Goal: Task Accomplishment & Management: Complete application form

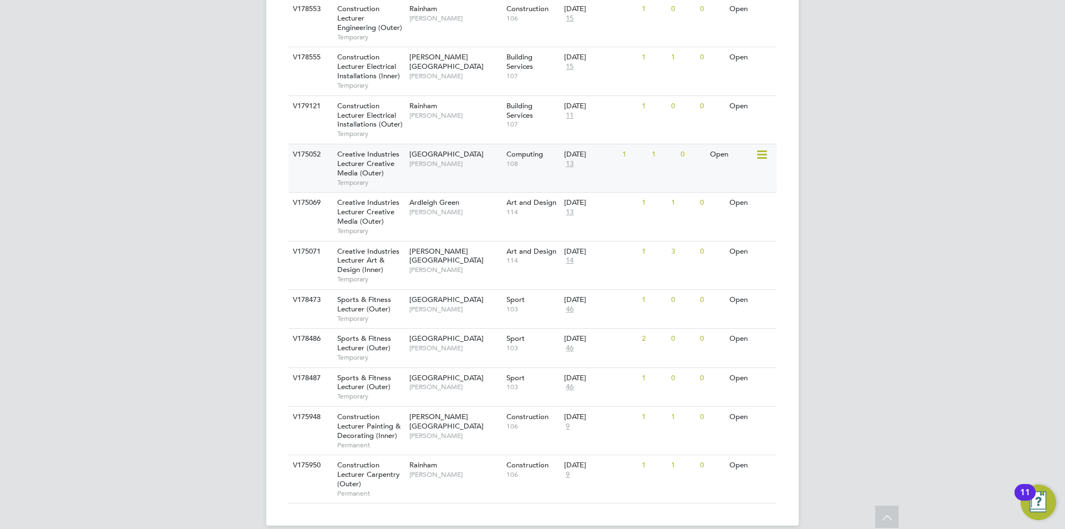
scroll to position [491, 0]
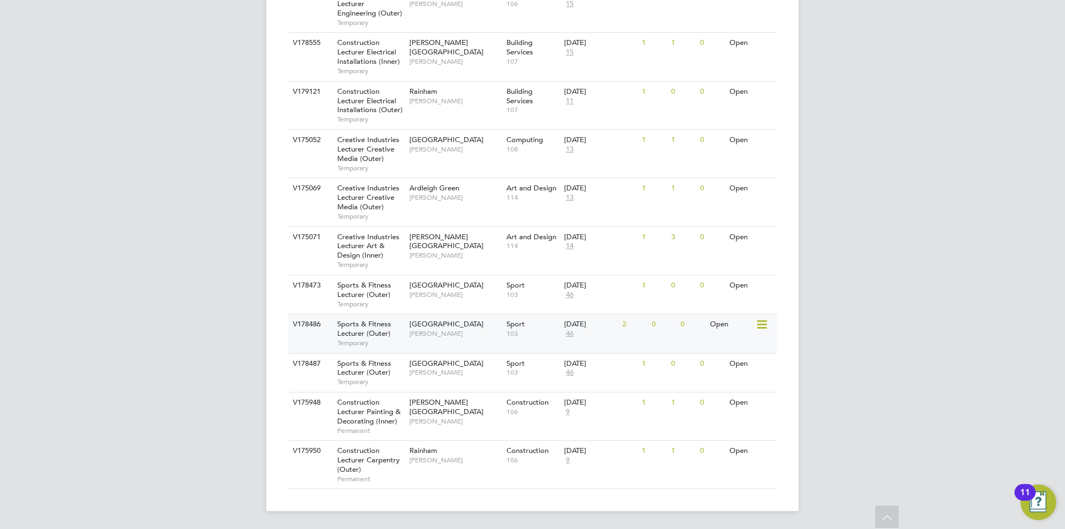
click at [439, 326] on span "[GEOGRAPHIC_DATA]" at bounding box center [446, 323] width 74 height 9
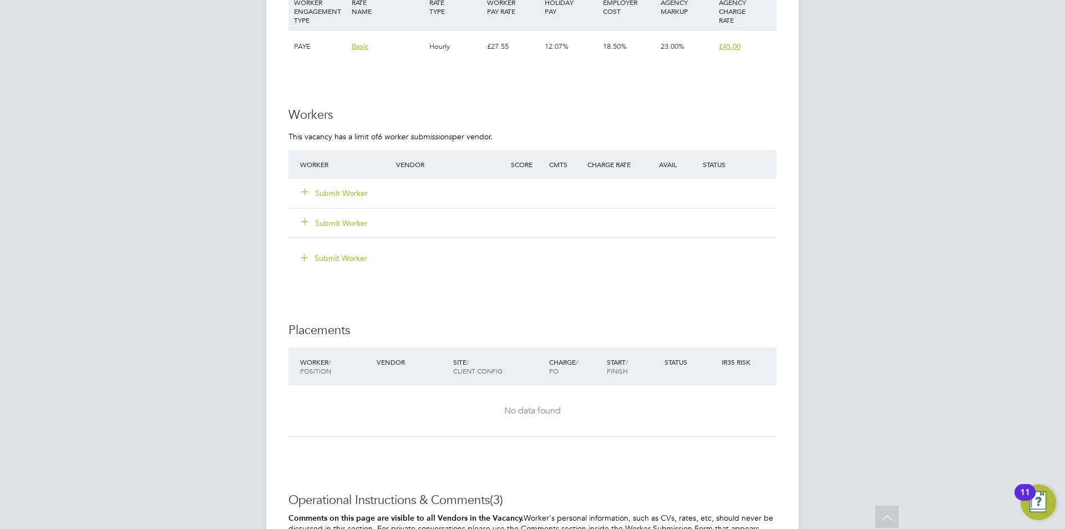
scroll to position [1942, 0]
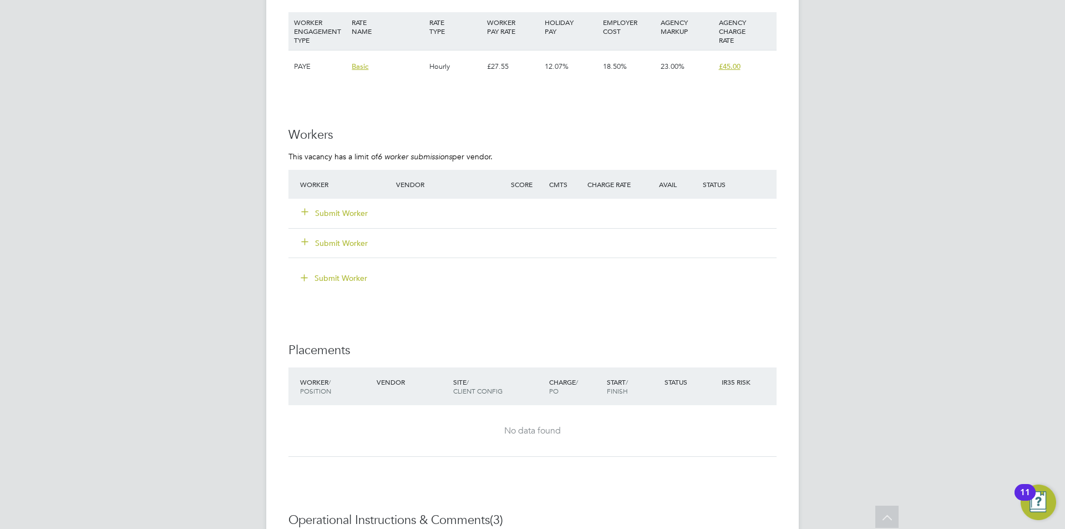
click at [342, 214] on button "Submit Worker" at bounding box center [335, 213] width 67 height 11
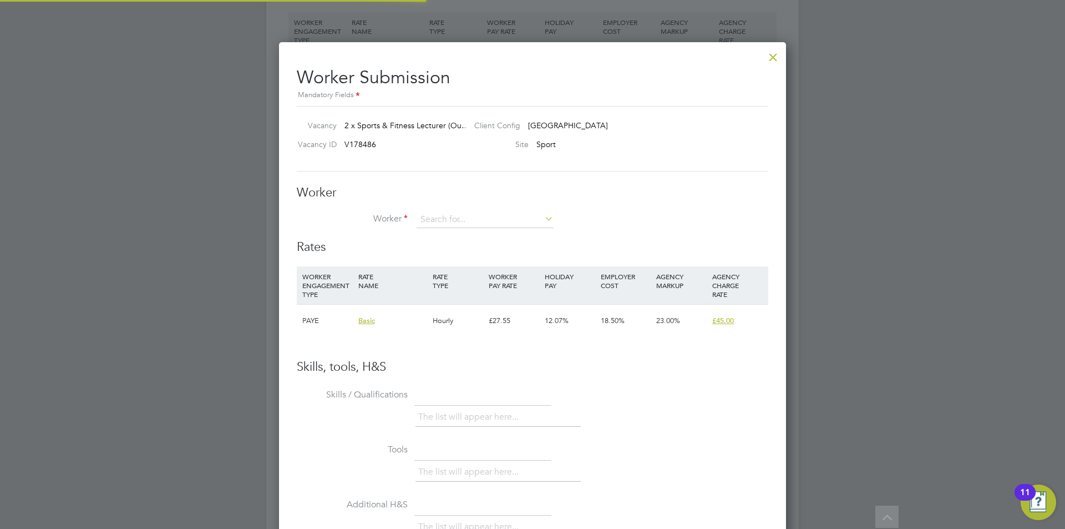
scroll to position [674, 508]
click at [510, 231] on li "Russel l Chinedu Nkwor" at bounding box center [485, 235] width 138 height 15
type input "Russell Chinedu Nkwor"
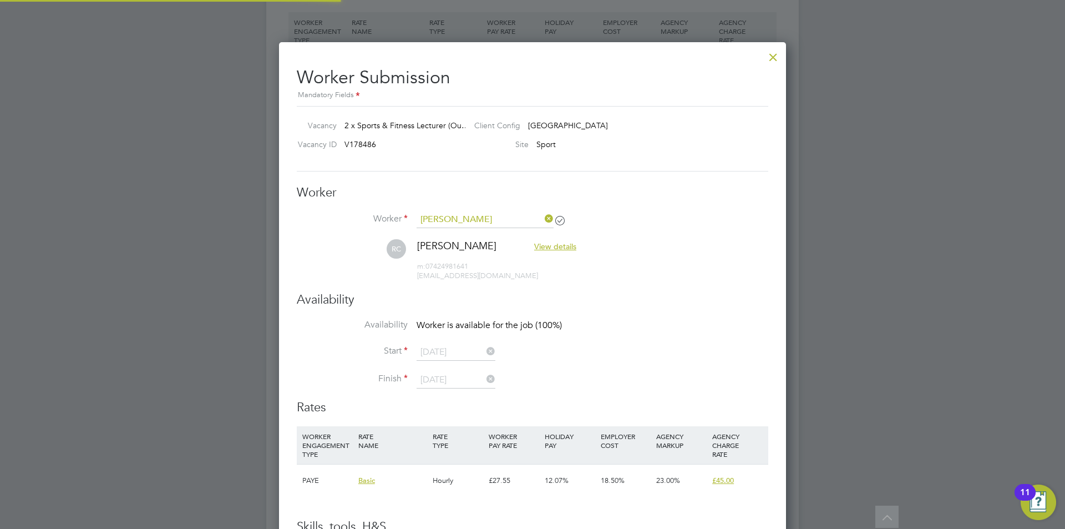
scroll to position [920, 508]
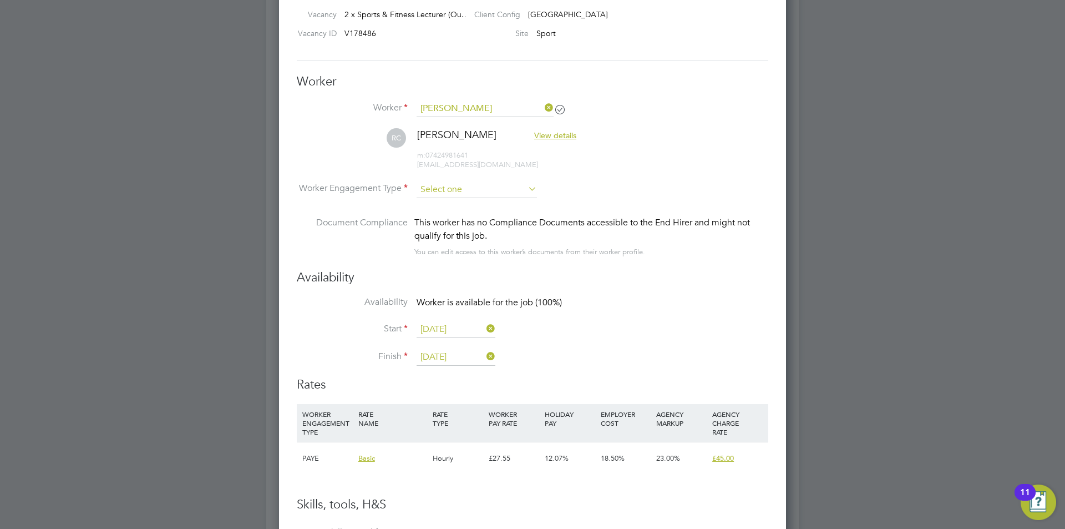
click at [504, 185] on input at bounding box center [477, 189] width 120 height 17
click at [482, 215] on li "PAYE" at bounding box center [477, 219] width 122 height 14
type input "PAYE"
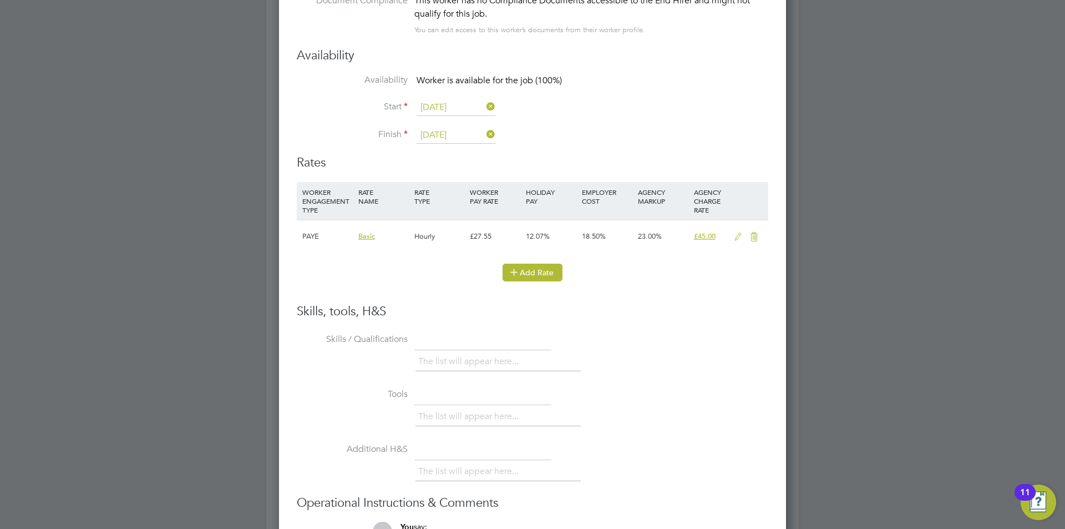
click at [528, 271] on button "Add Rate" at bounding box center [533, 273] width 60 height 18
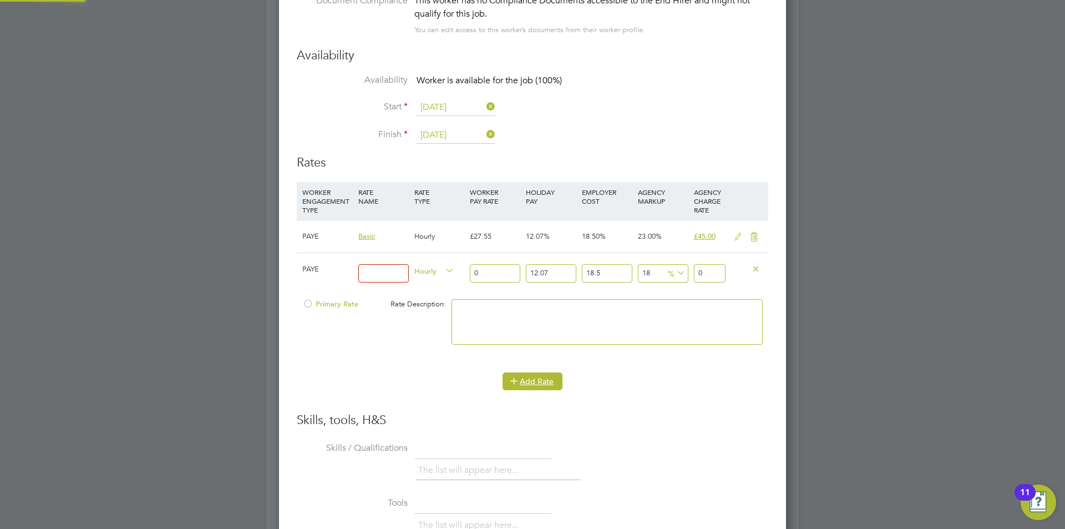
scroll to position [1060, 508]
click at [438, 269] on span "Hourly" at bounding box center [434, 270] width 40 height 12
click at [438, 296] on li "DAILY" at bounding box center [434, 297] width 48 height 14
click at [398, 273] on input at bounding box center [383, 273] width 50 height 18
